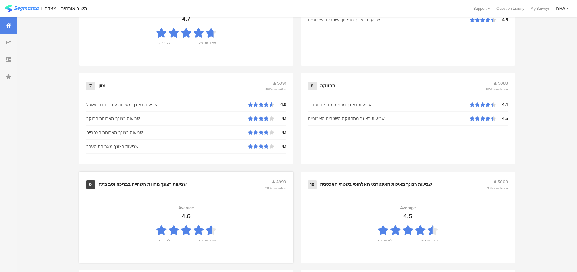
scroll to position [576, 0]
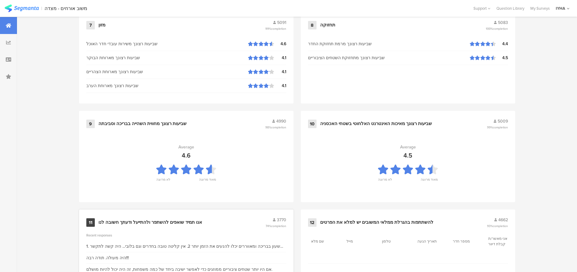
click at [165, 220] on div "אנו תמיד שואפים להשתפר ולהתייעל ודעתך חשובה לנו" at bounding box center [150, 222] width 104 height 6
